Goal: Find specific page/section: Find specific page/section

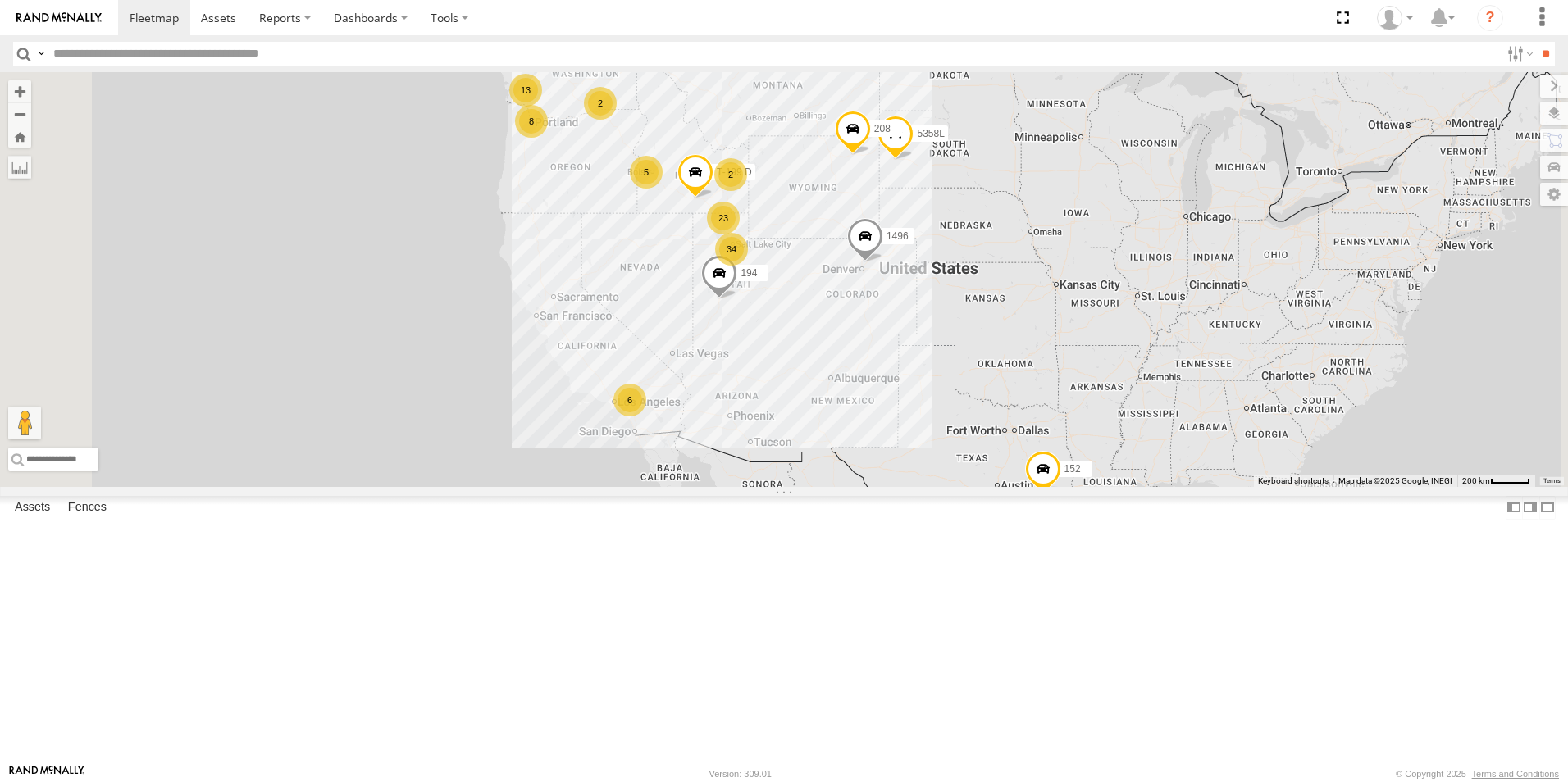
click at [175, 52] on input "text" at bounding box center [773, 53] width 1453 height 24
type input "***"
click at [1536, 42] on input "**" at bounding box center [1546, 53] width 19 height 24
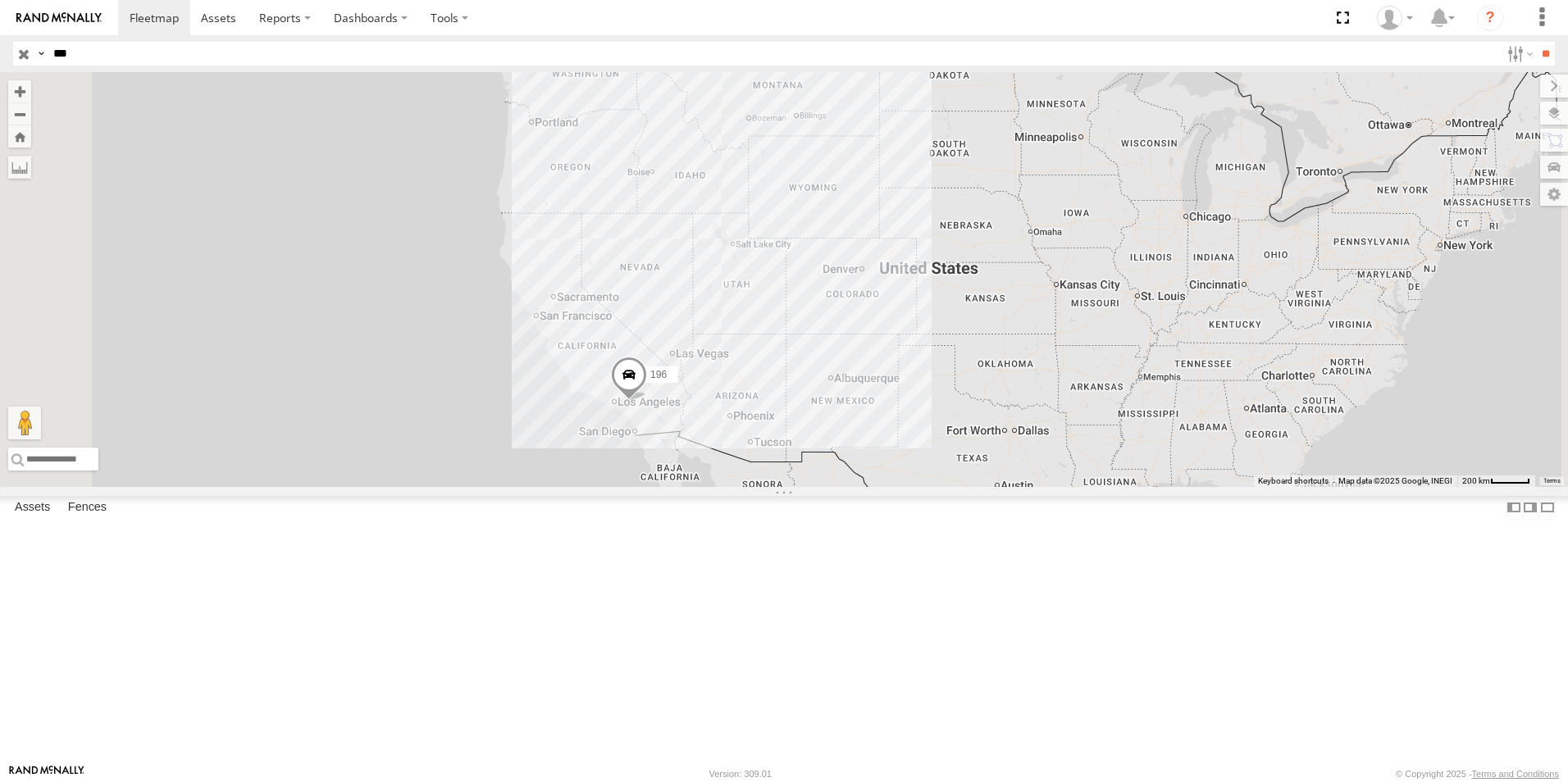
click at [647, 401] on span at bounding box center [629, 378] width 36 height 44
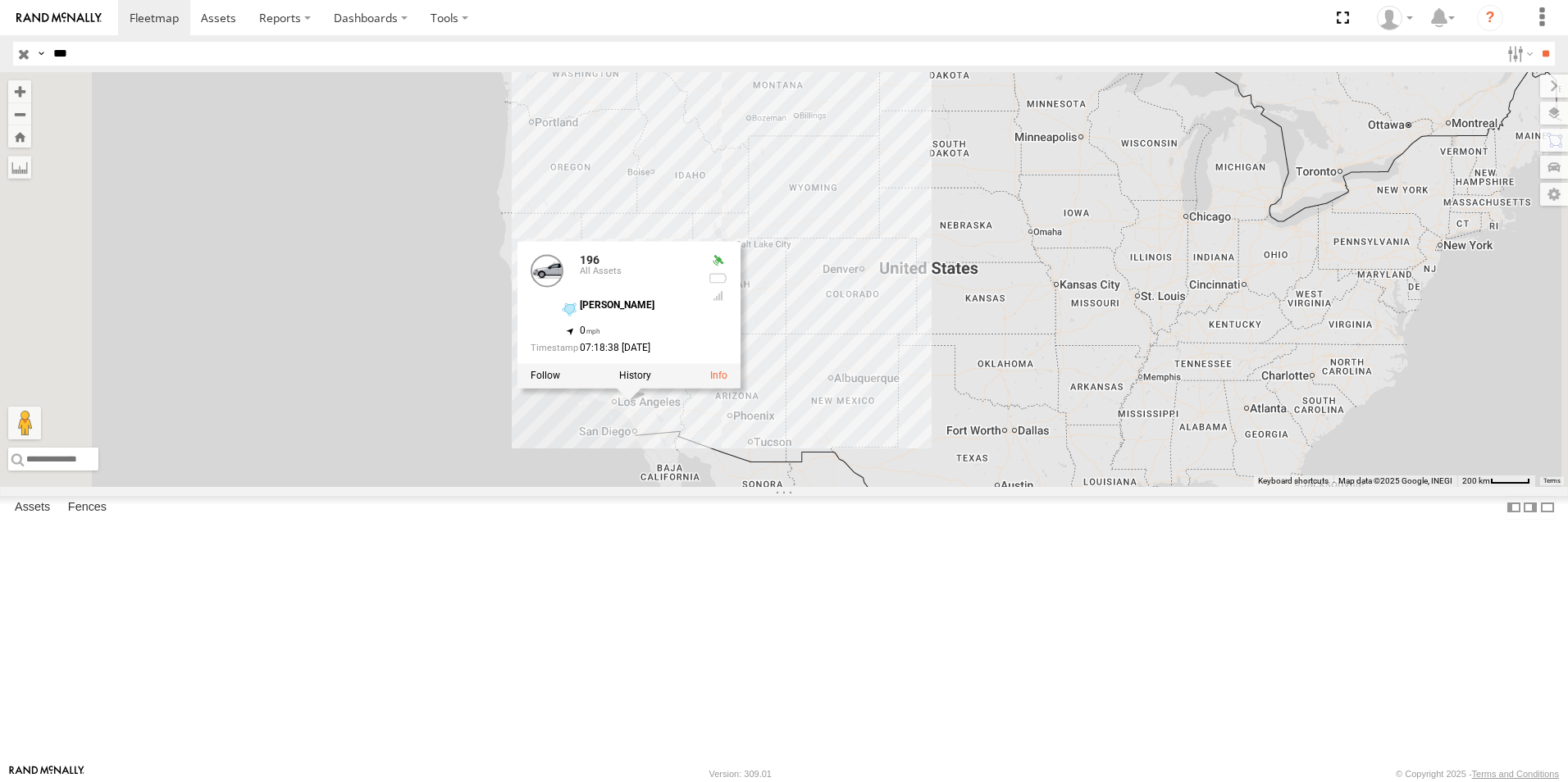
click at [695, 487] on div "196 196 All Assets [PERSON_NAME] 34.10439 , -117.46358 0 07:18:38 [DATE]" at bounding box center [784, 279] width 1568 height 415
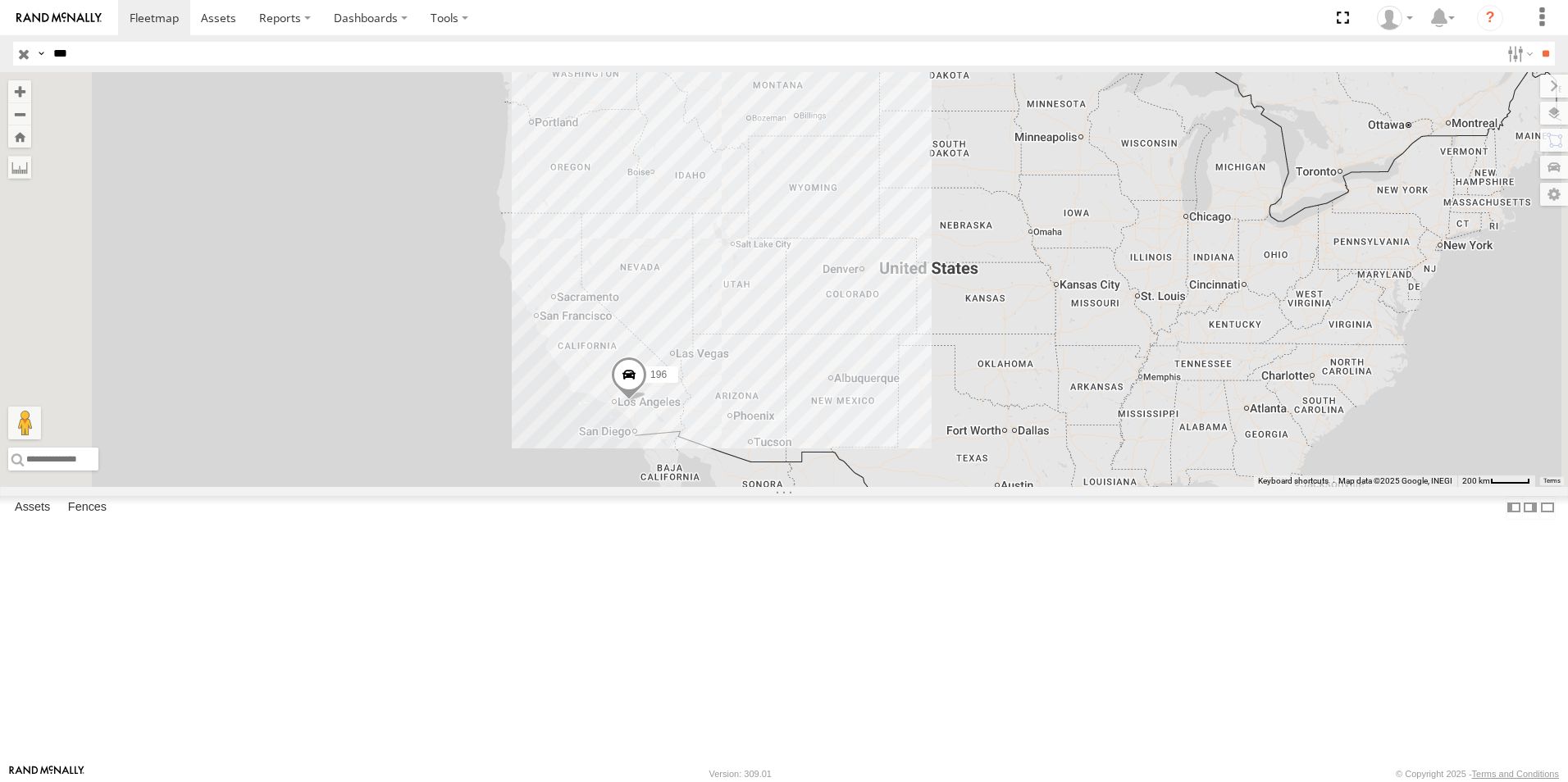
click at [22, 57] on input "button" at bounding box center [24, 53] width 22 height 24
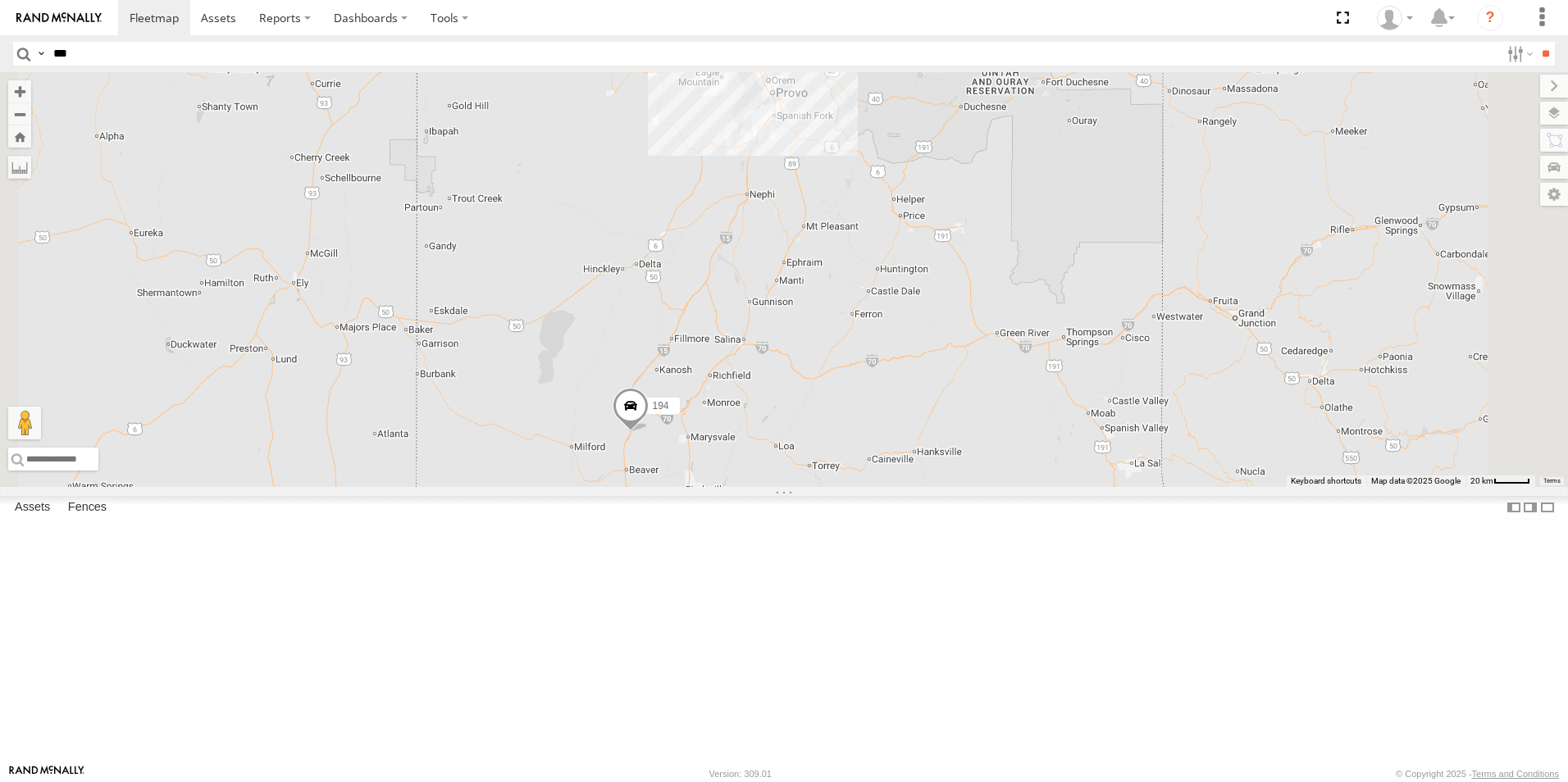
click at [648, 432] on span at bounding box center [630, 410] width 36 height 44
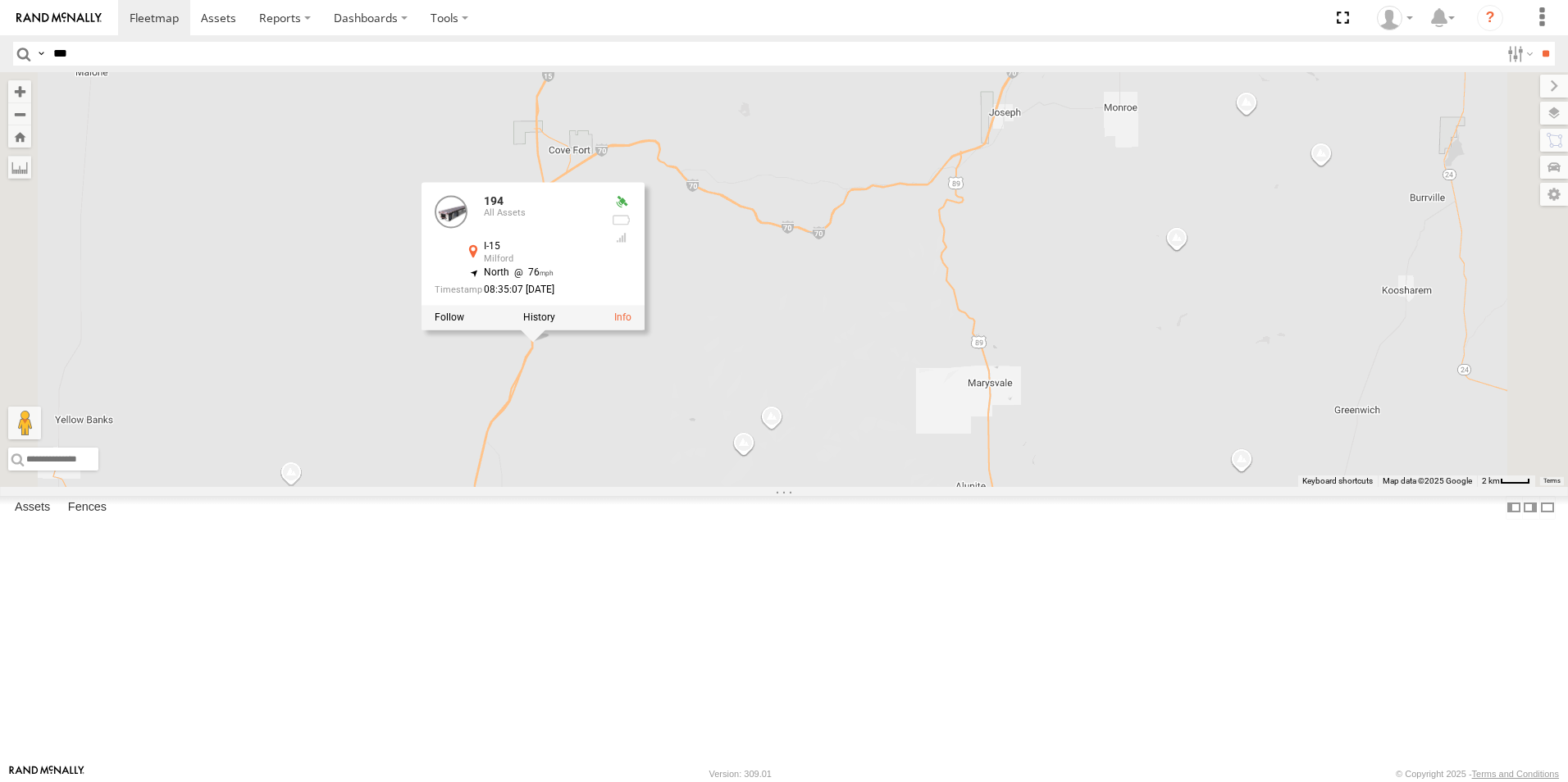
drag, startPoint x: 841, startPoint y: 361, endPoint x: 852, endPoint y: 824, distance: 463.1
click at [852, 781] on html at bounding box center [784, 391] width 1568 height 782
click at [816, 487] on div "208 152 194 1496 307W T-199 D 5358L 222H 194 All Assets I-15 Milford 38.47601 ,…" at bounding box center [784, 279] width 1568 height 415
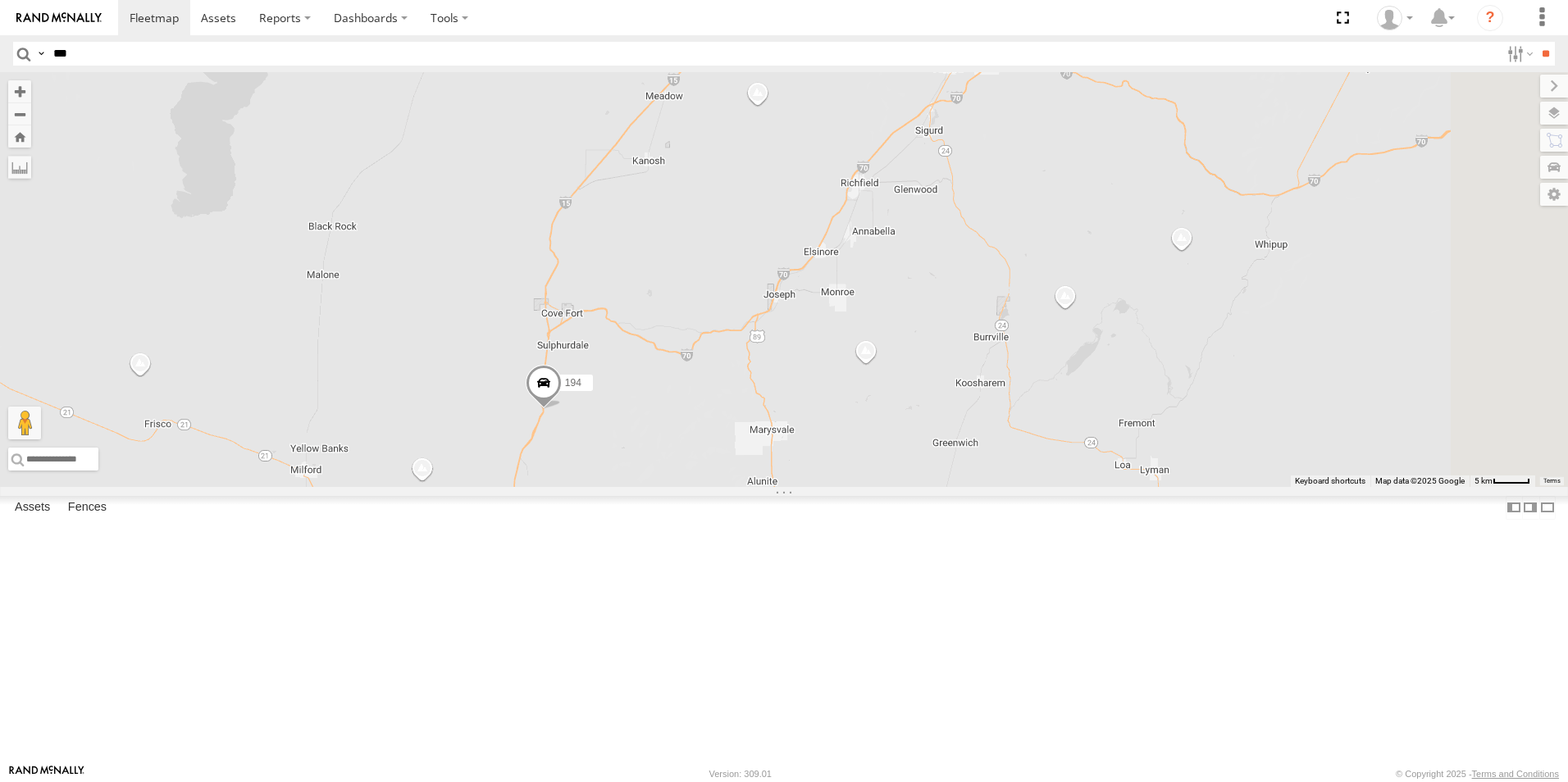
drag, startPoint x: 802, startPoint y: 597, endPoint x: 774, endPoint y: 610, distance: 30.9
click at [774, 487] on div "208 152 194 1496 307W T-199 D 5358L 222H" at bounding box center [784, 279] width 1568 height 415
